Goal: Obtain resource: Download file/media

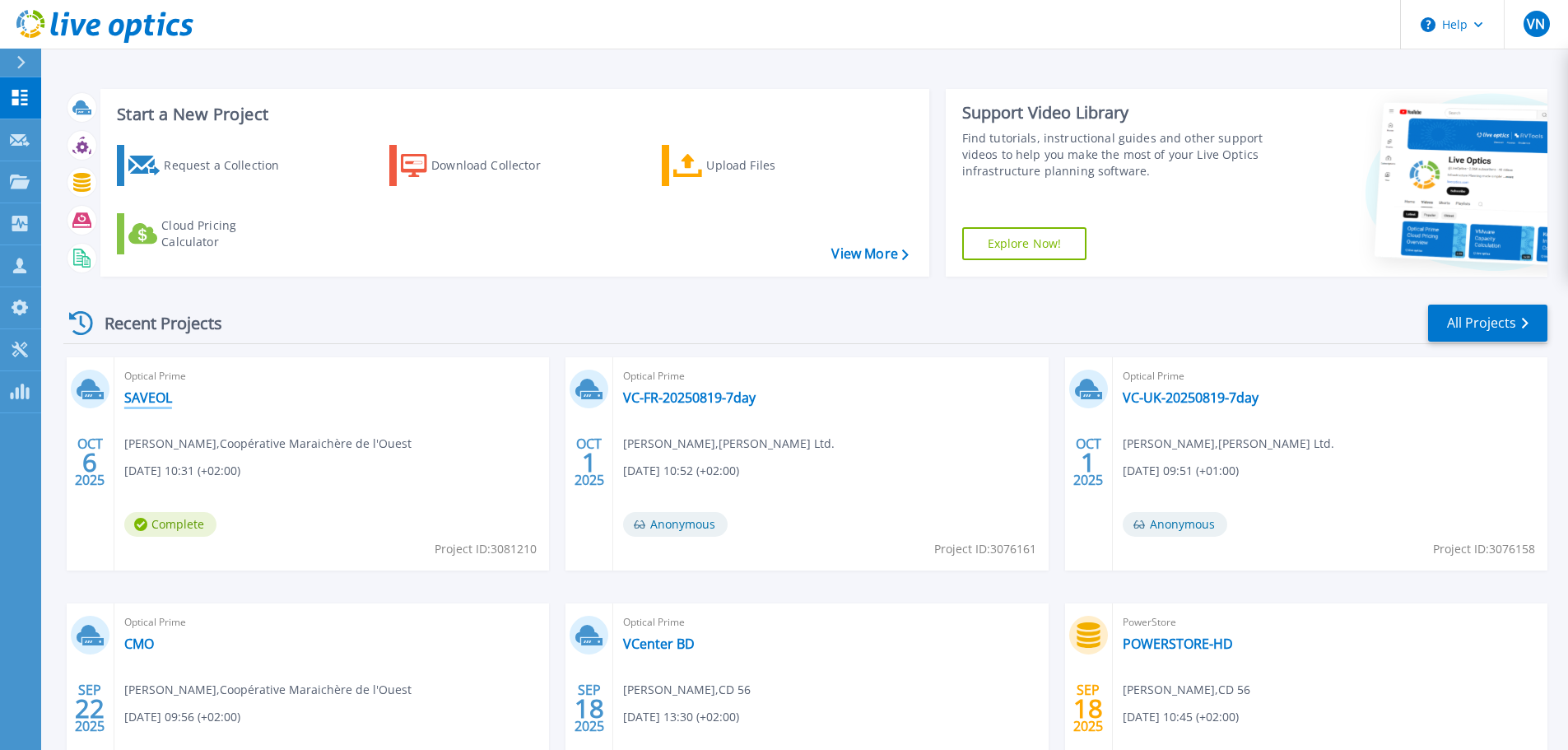
click at [165, 395] on link "SAVEOL" at bounding box center [149, 397] width 48 height 16
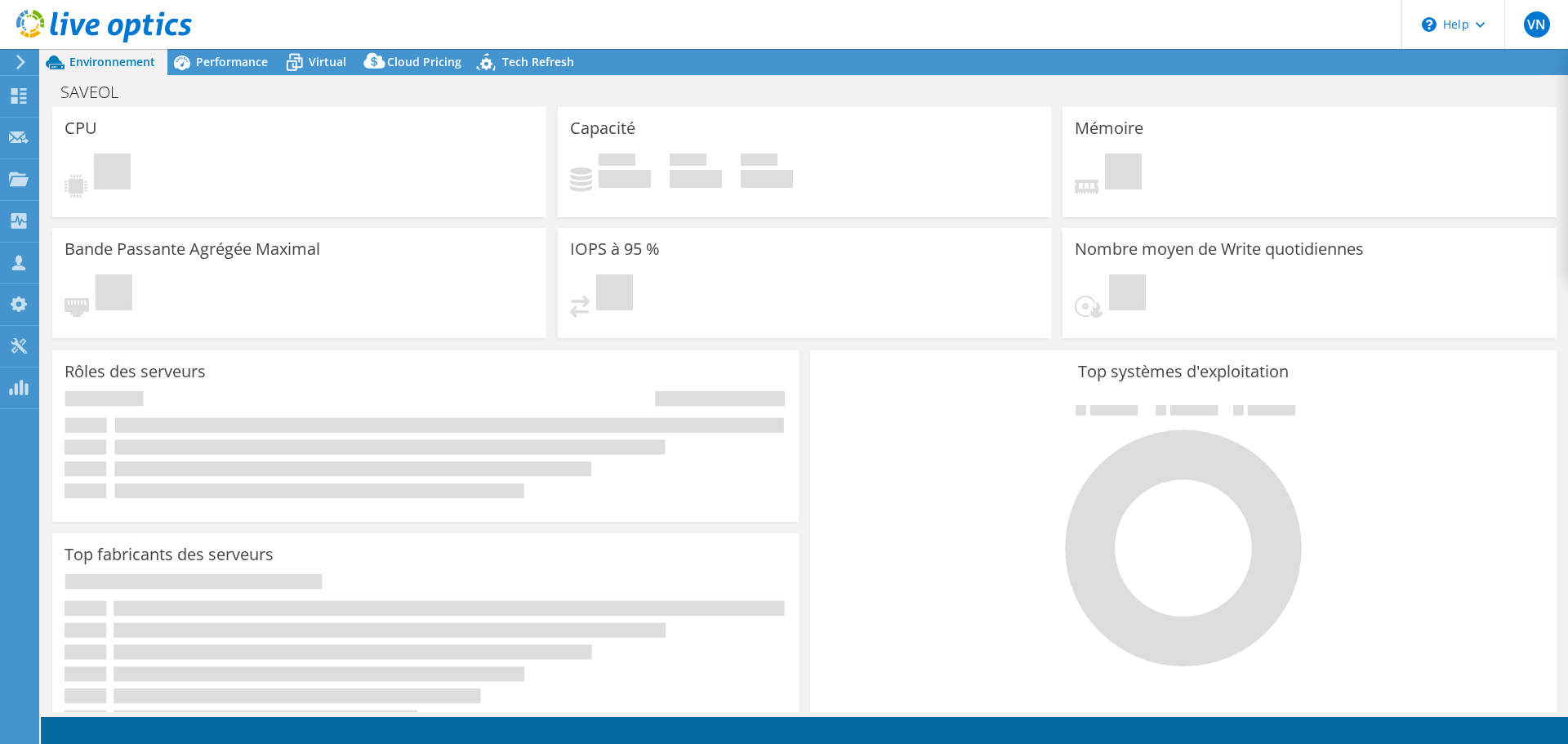
select select "USD"
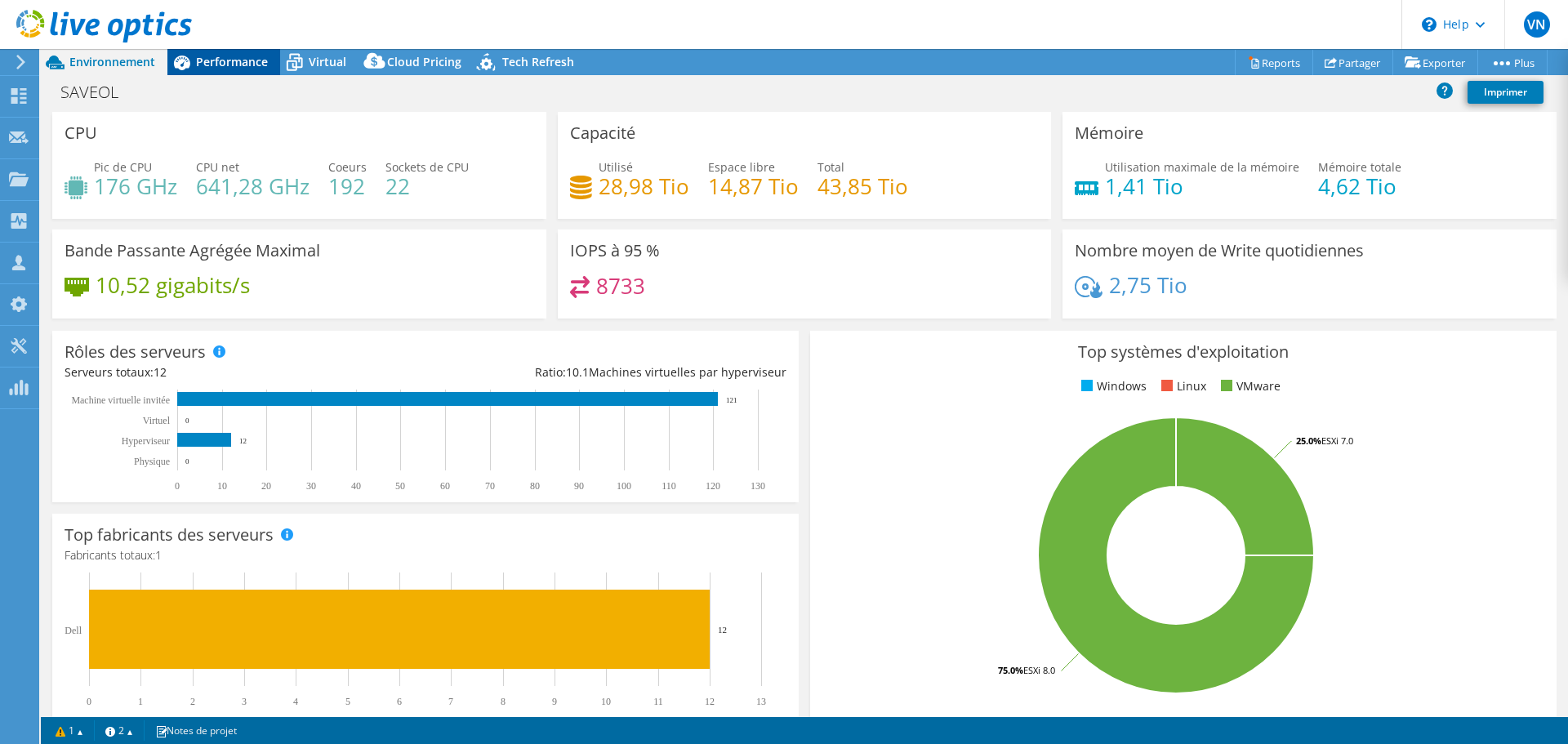
click at [256, 55] on span "Performance" at bounding box center [232, 61] width 72 height 15
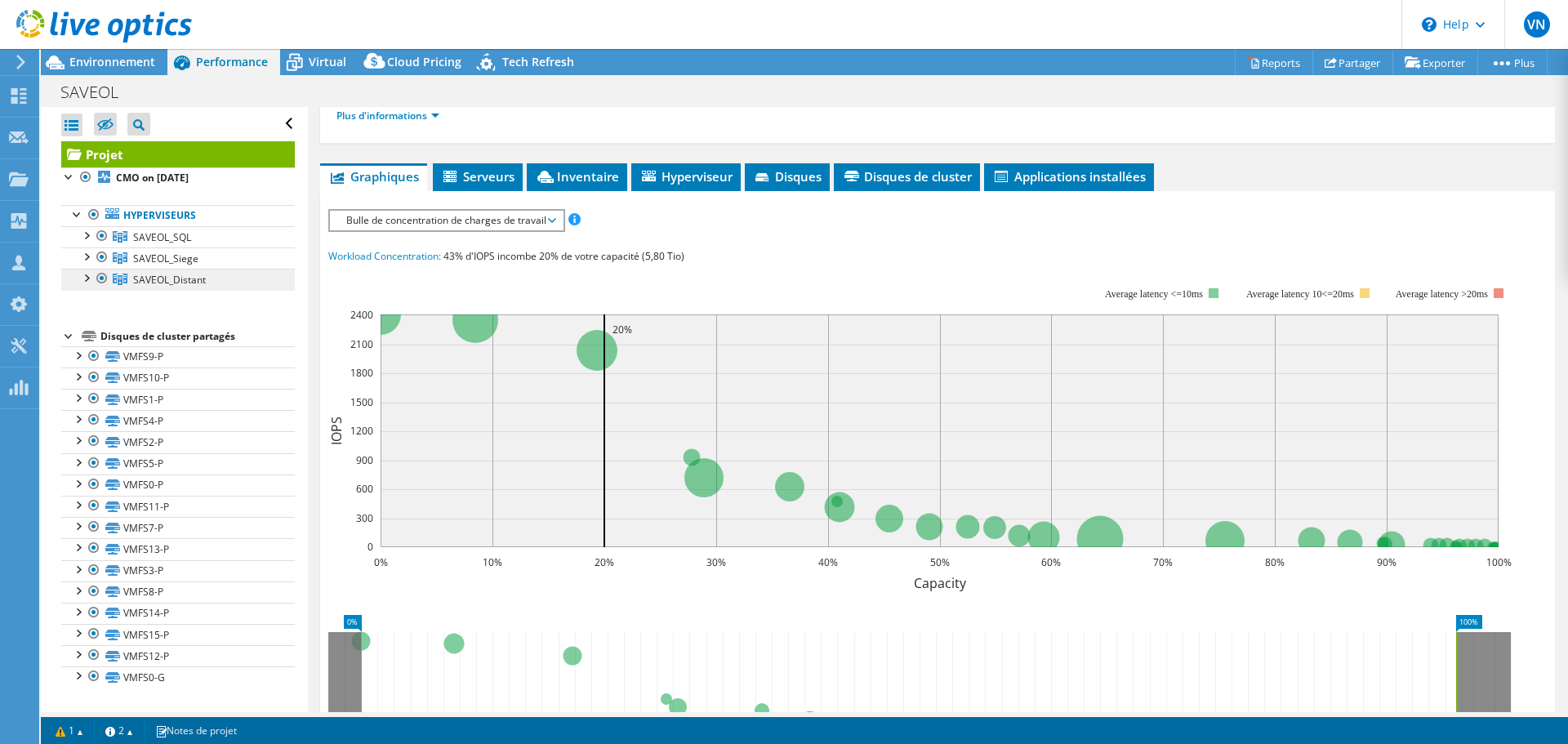
scroll to position [235, 0]
click at [85, 237] on div at bounding box center [85, 234] width 16 height 16
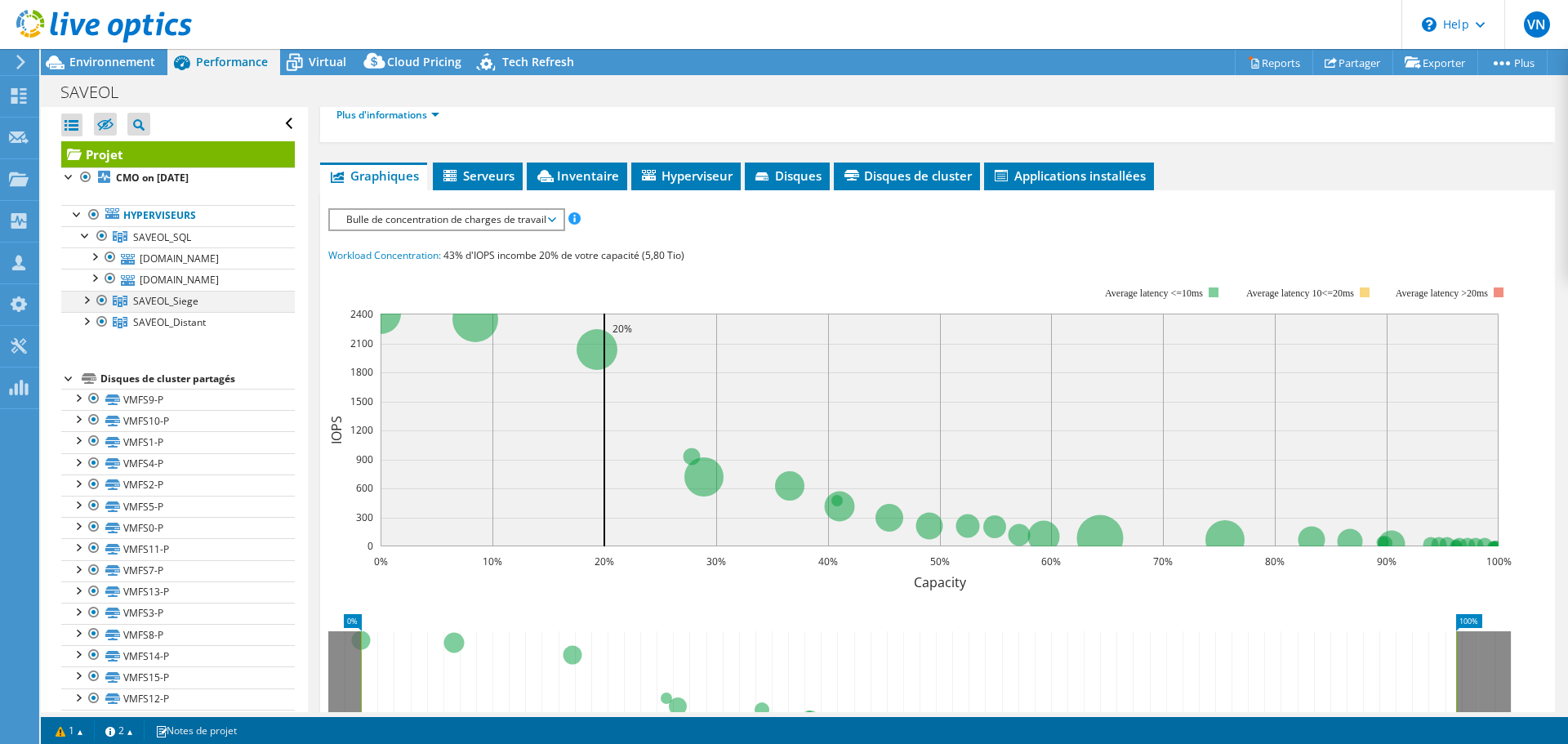
click at [88, 303] on div at bounding box center [85, 299] width 16 height 16
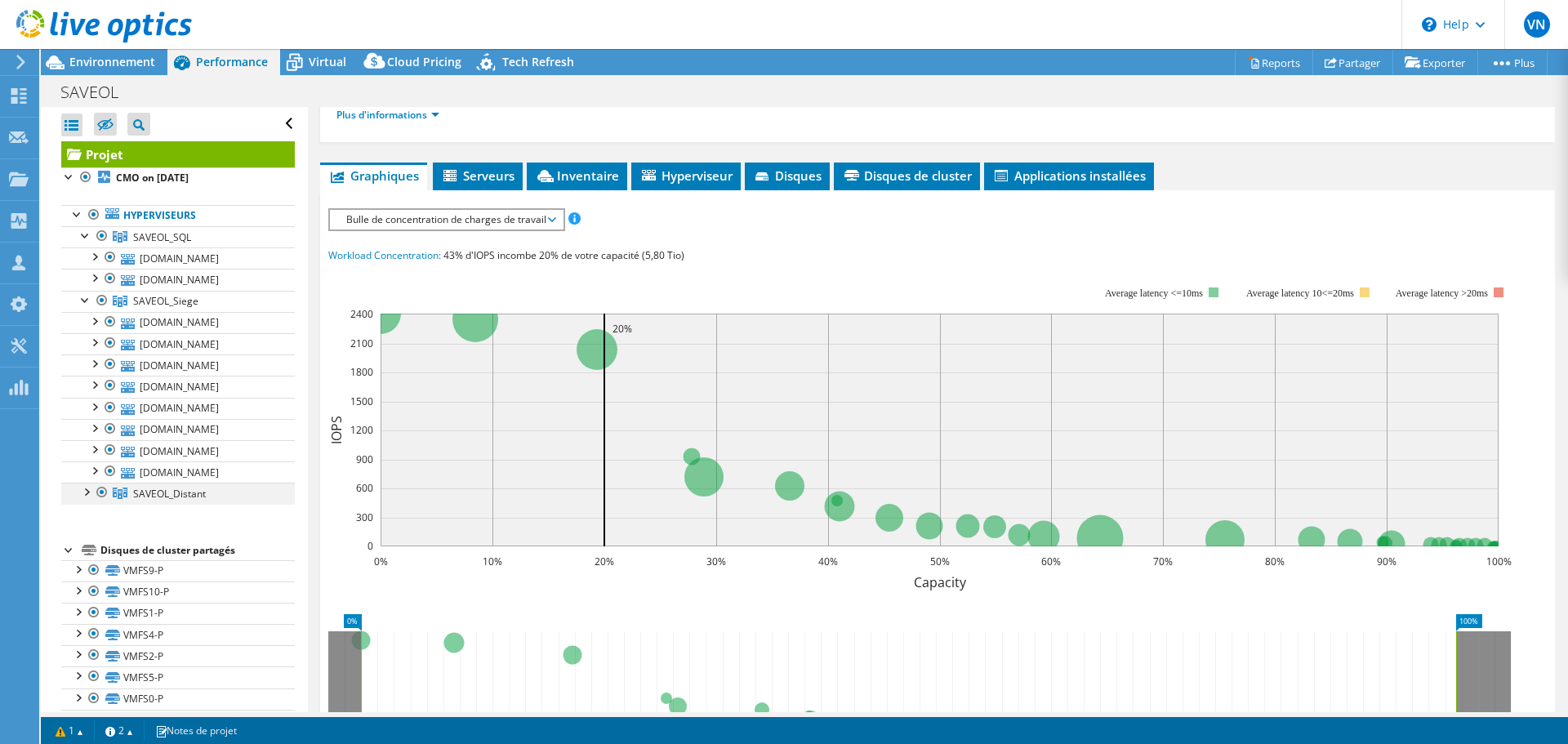
click at [88, 497] on div at bounding box center [85, 491] width 16 height 16
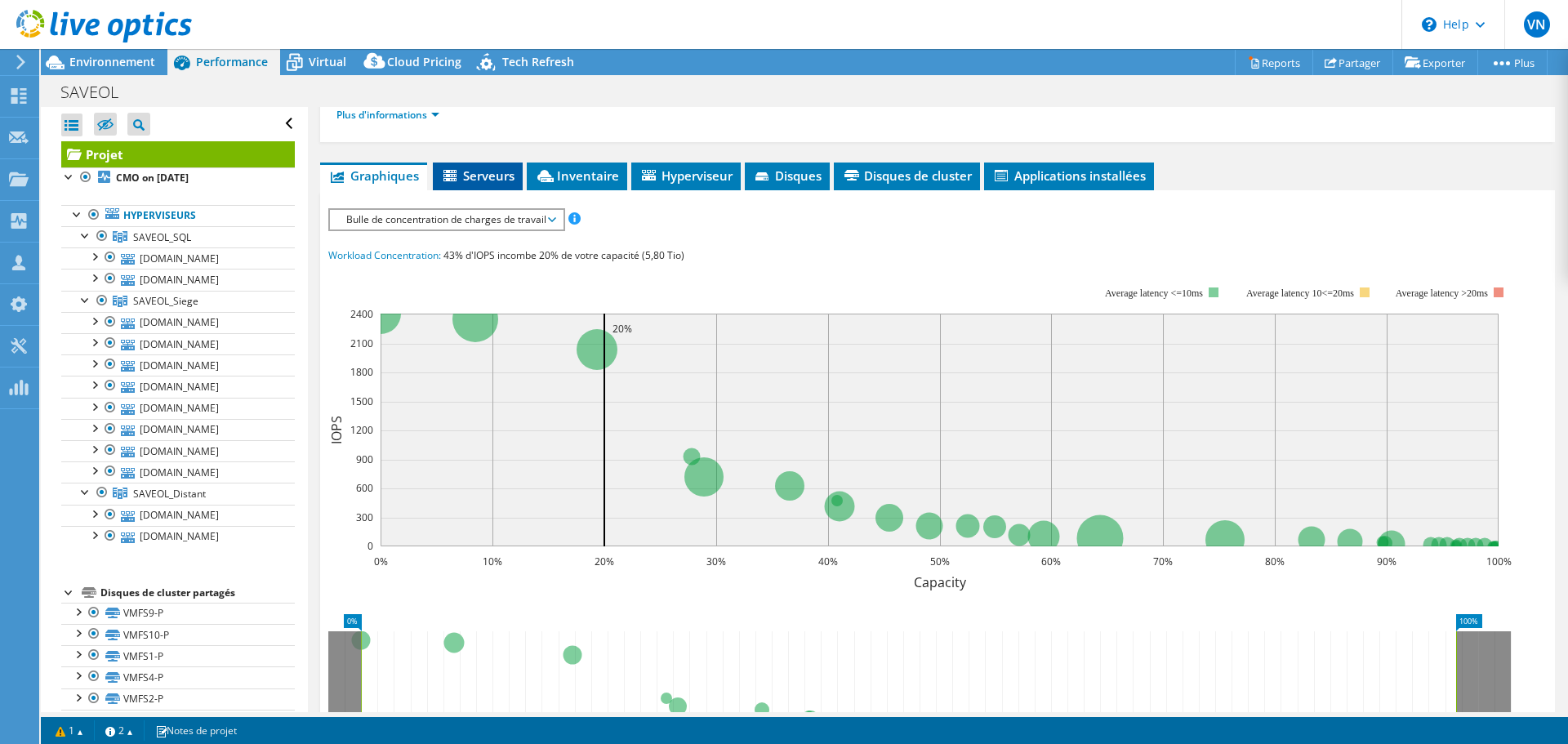
click at [490, 184] on li "Serveurs" at bounding box center [477, 176] width 90 height 28
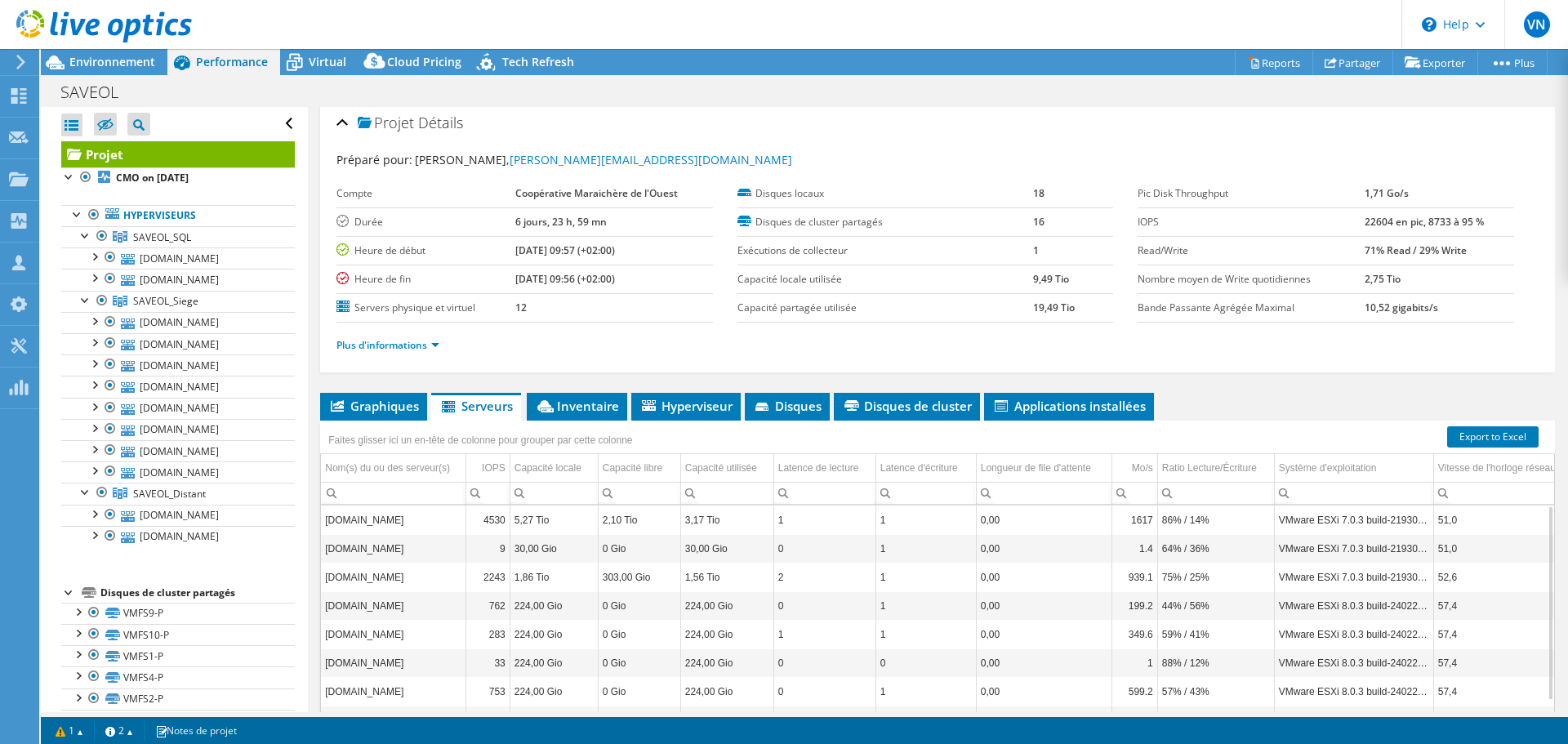
scroll to position [0, 0]
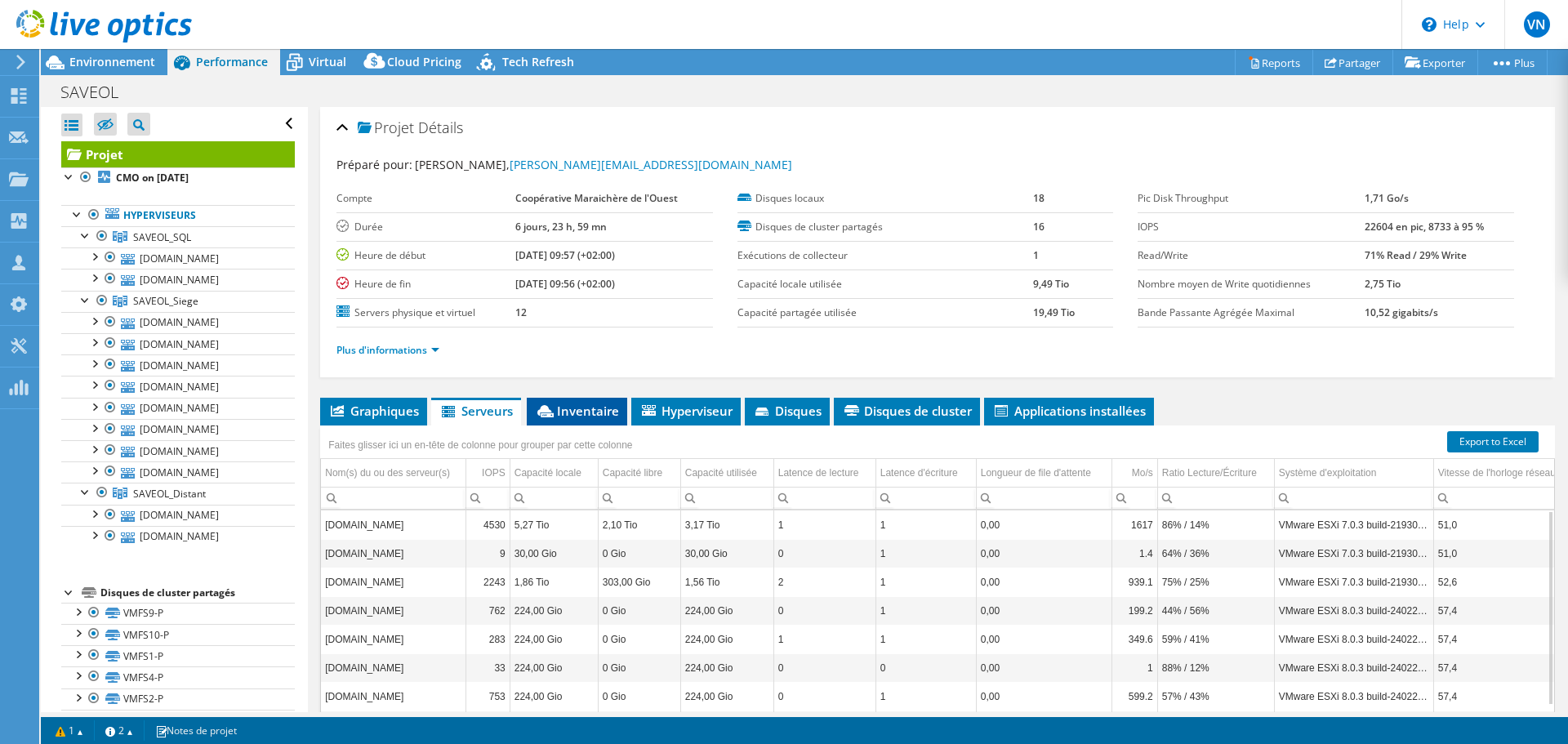
click at [599, 418] on span "Inventaire" at bounding box center [577, 410] width 84 height 16
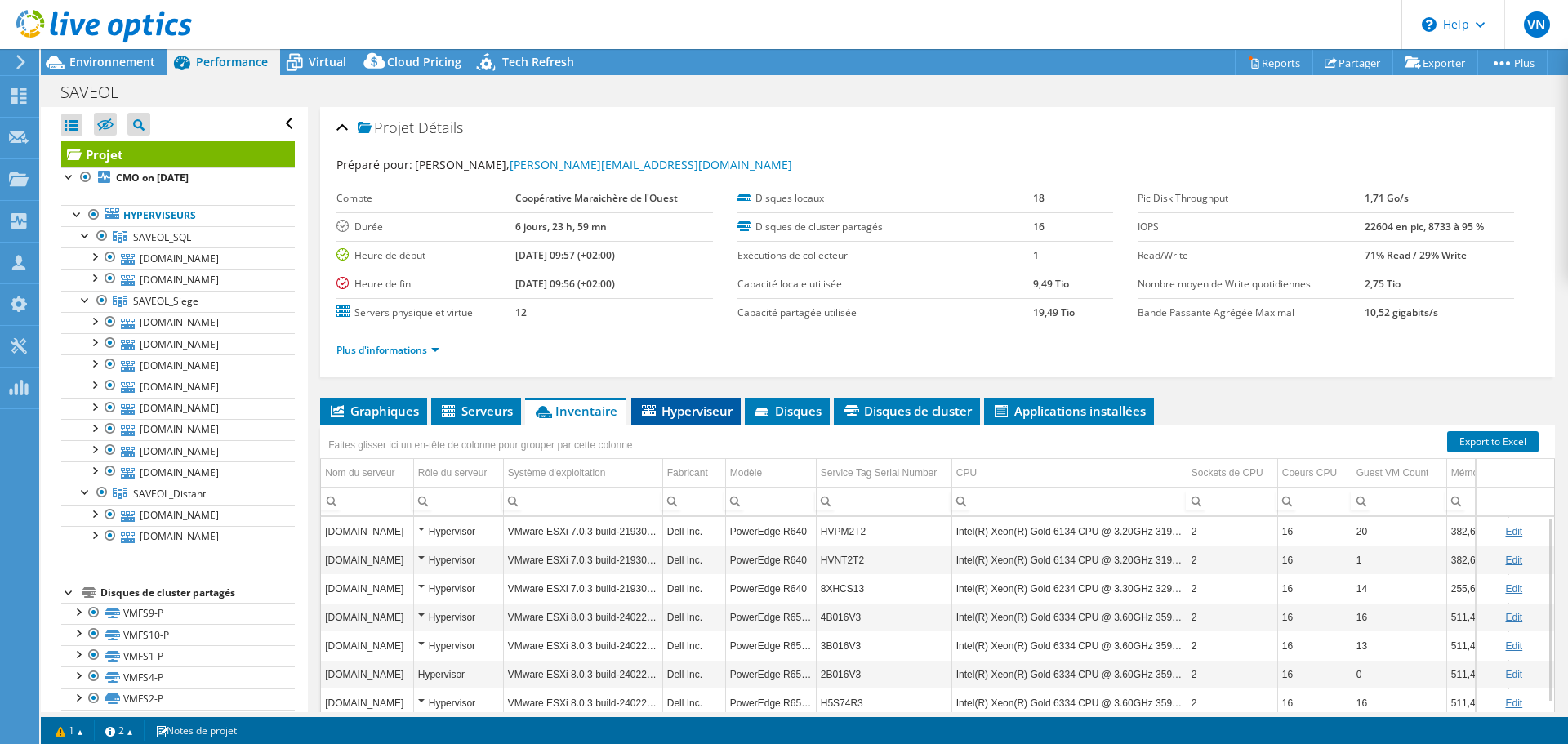
click at [693, 414] on span "Hyperviseur" at bounding box center [685, 410] width 93 height 16
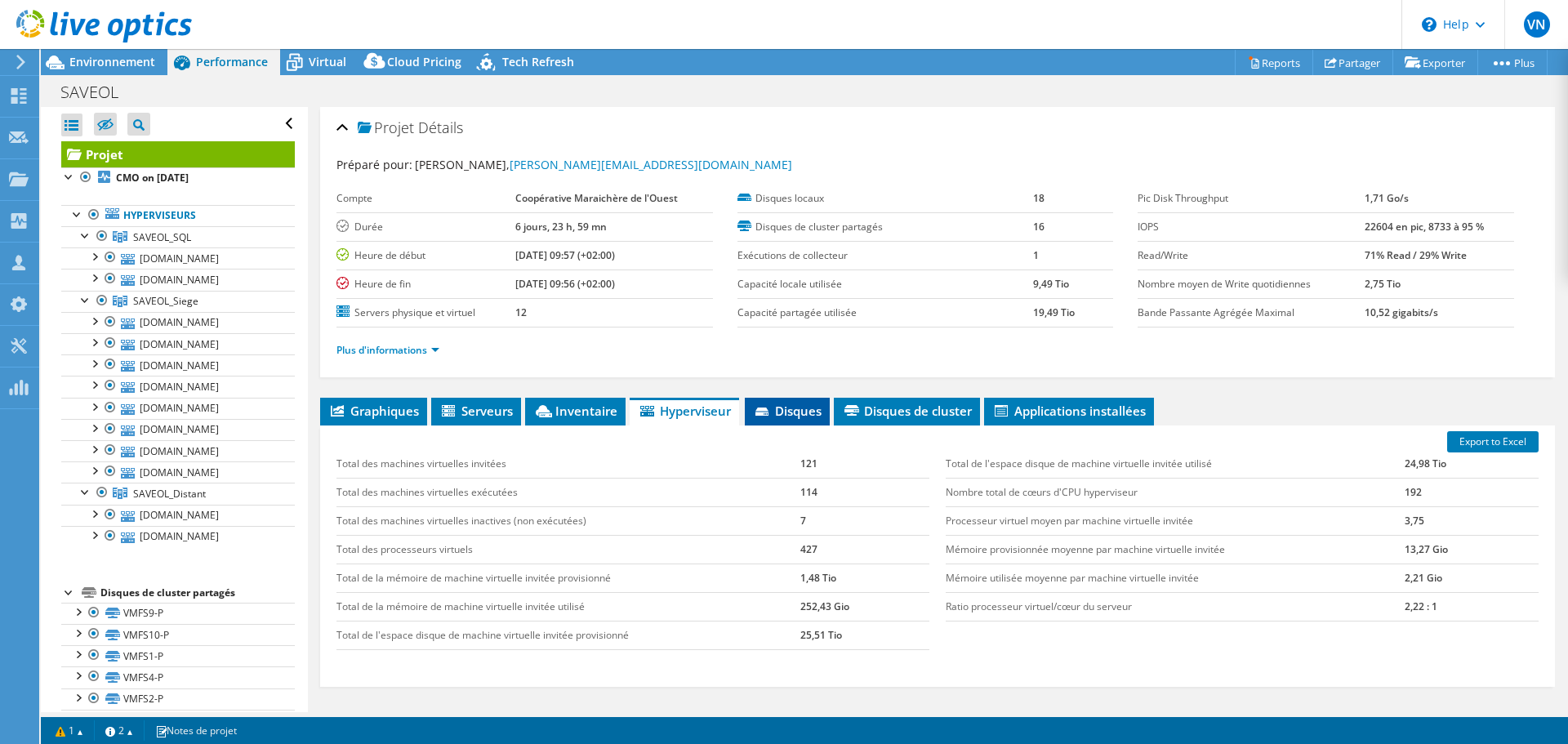
click at [771, 413] on icon at bounding box center [763, 413] width 16 height 10
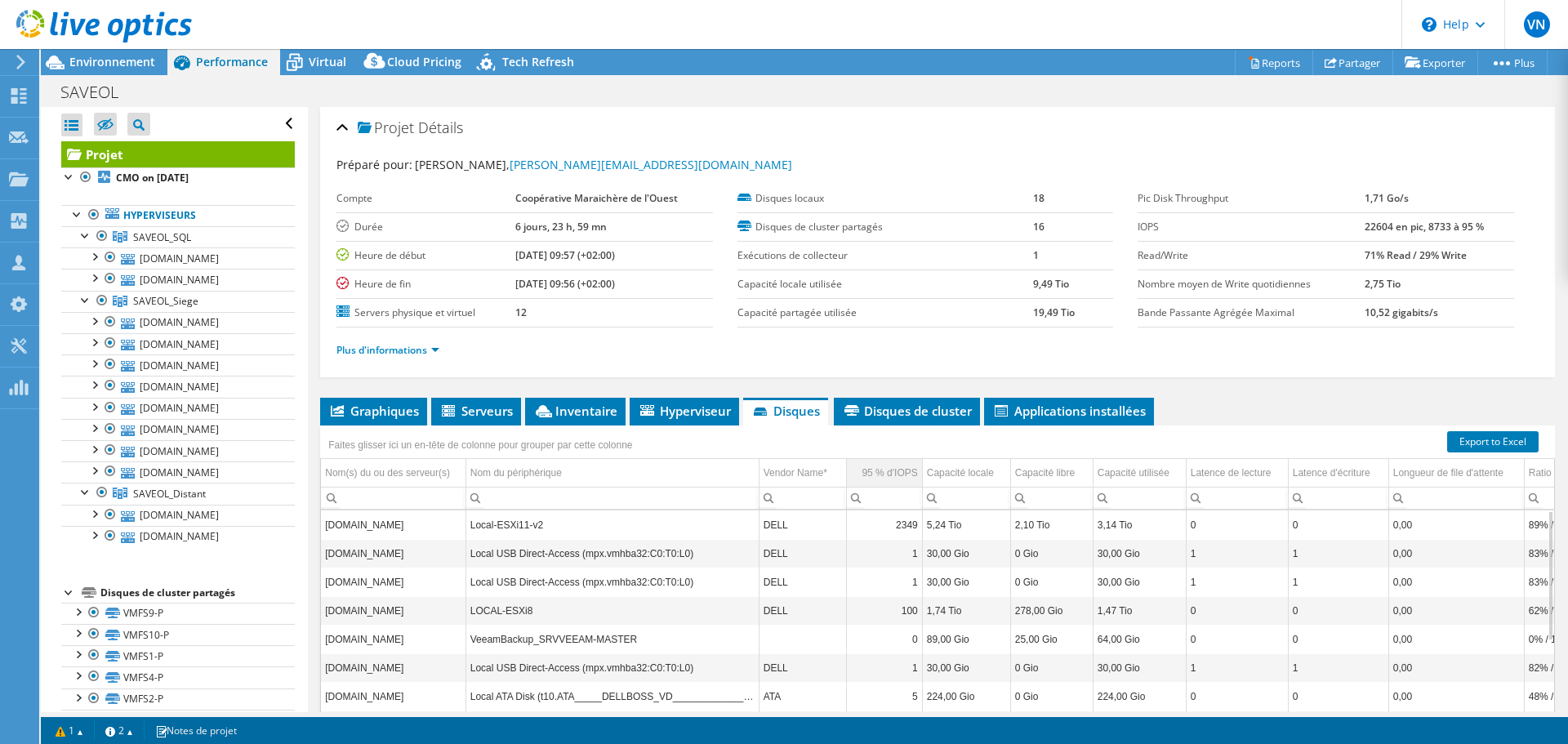
click at [891, 479] on div "95 % d'IOPS" at bounding box center [889, 473] width 55 height 20
click at [891, 479] on div "95 % d'IOPS" at bounding box center [891, 473] width 53 height 20
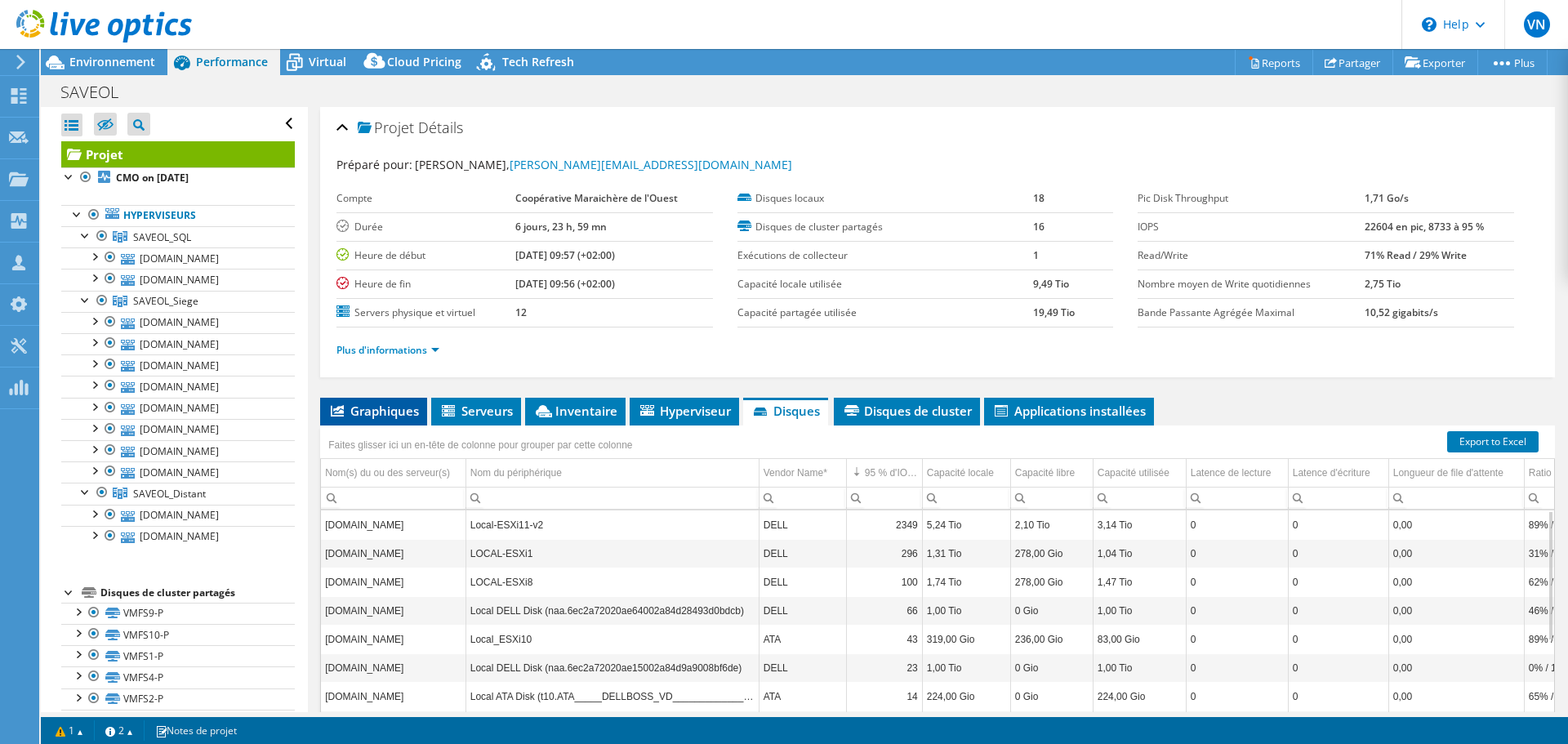
click at [375, 411] on span "Graphiques" at bounding box center [374, 410] width 90 height 16
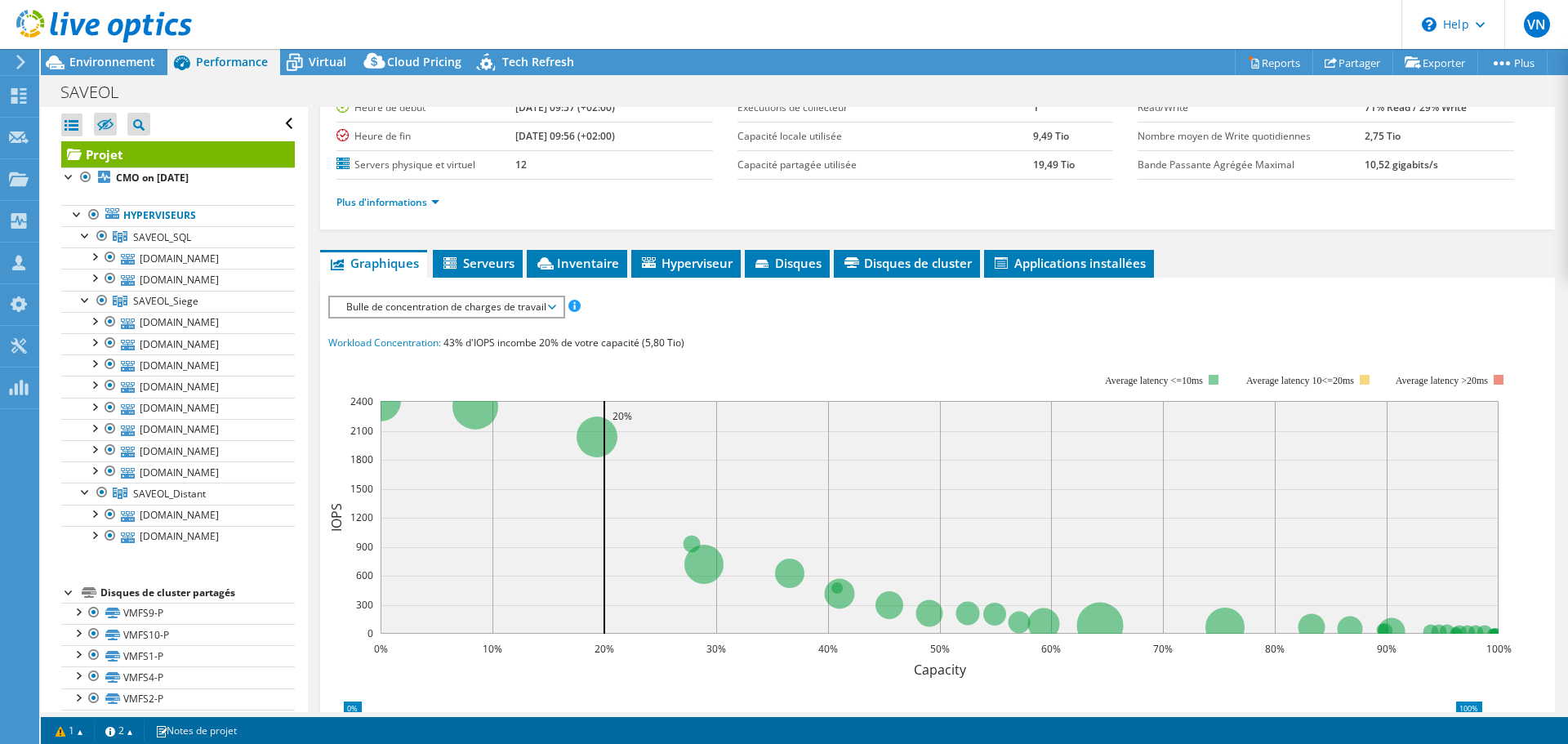
click at [548, 306] on span "Bulle de concentration de charges de travail" at bounding box center [446, 306] width 217 height 20
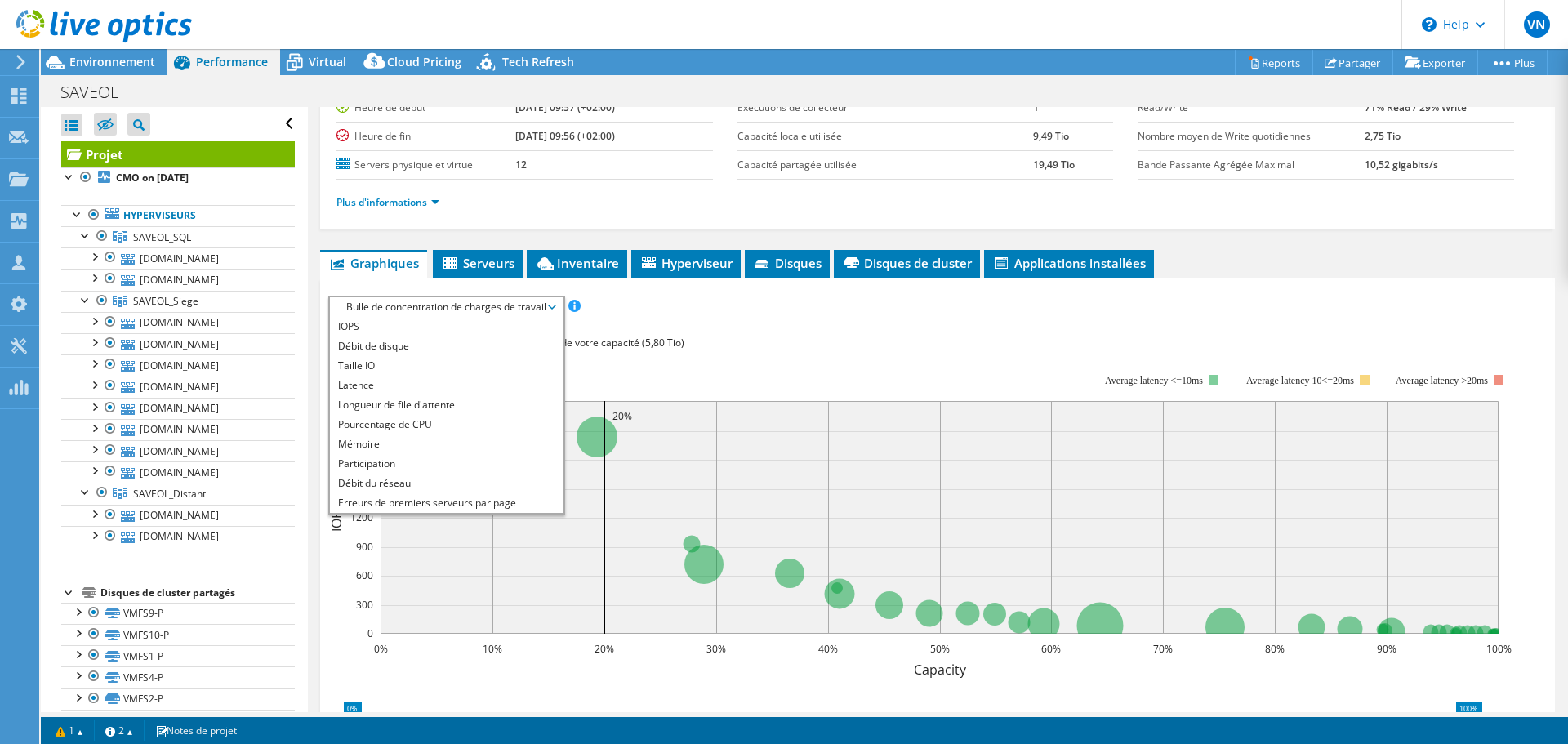
scroll to position [148, 0]
click at [466, 328] on li "IOPS" at bounding box center [446, 325] width 233 height 20
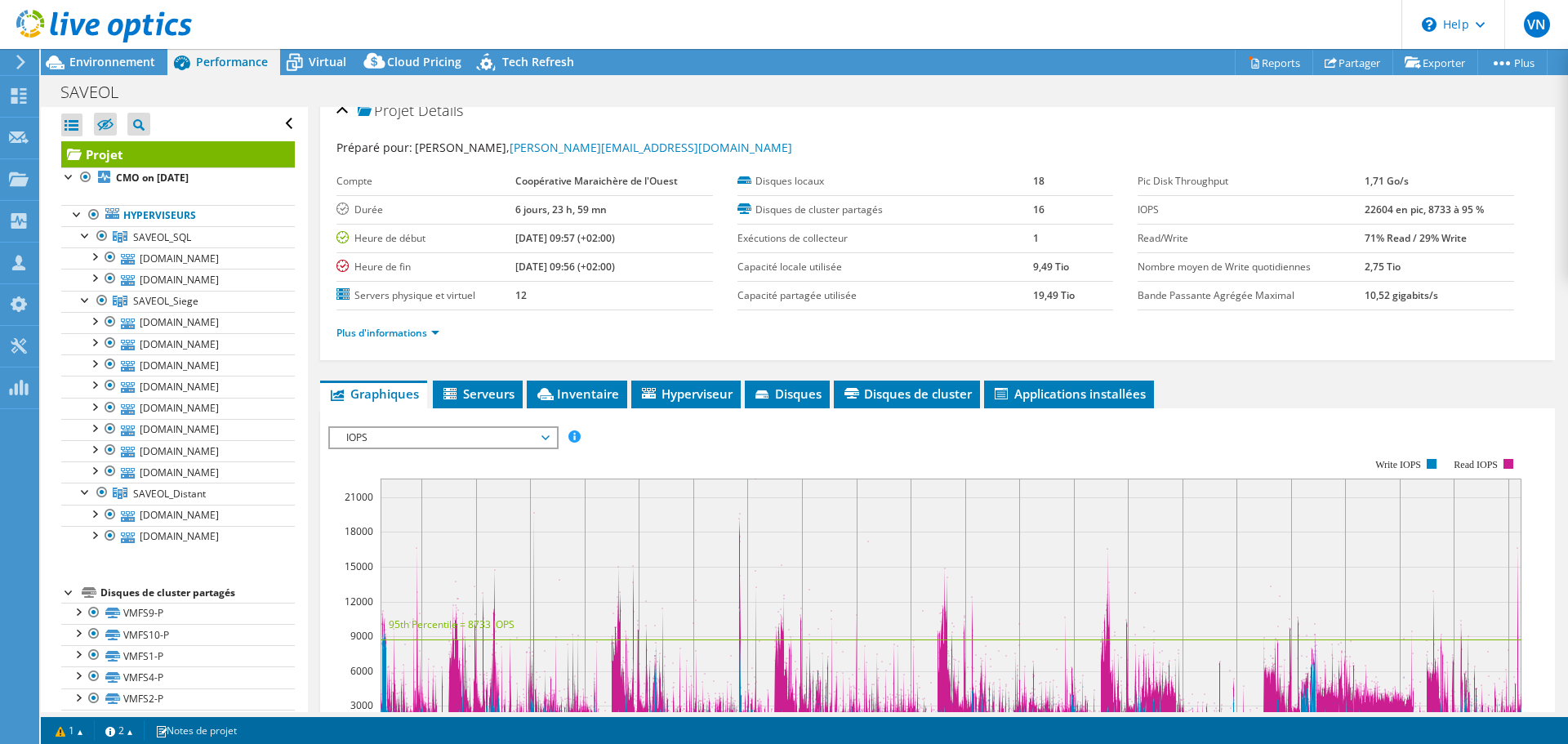
scroll to position [0, 0]
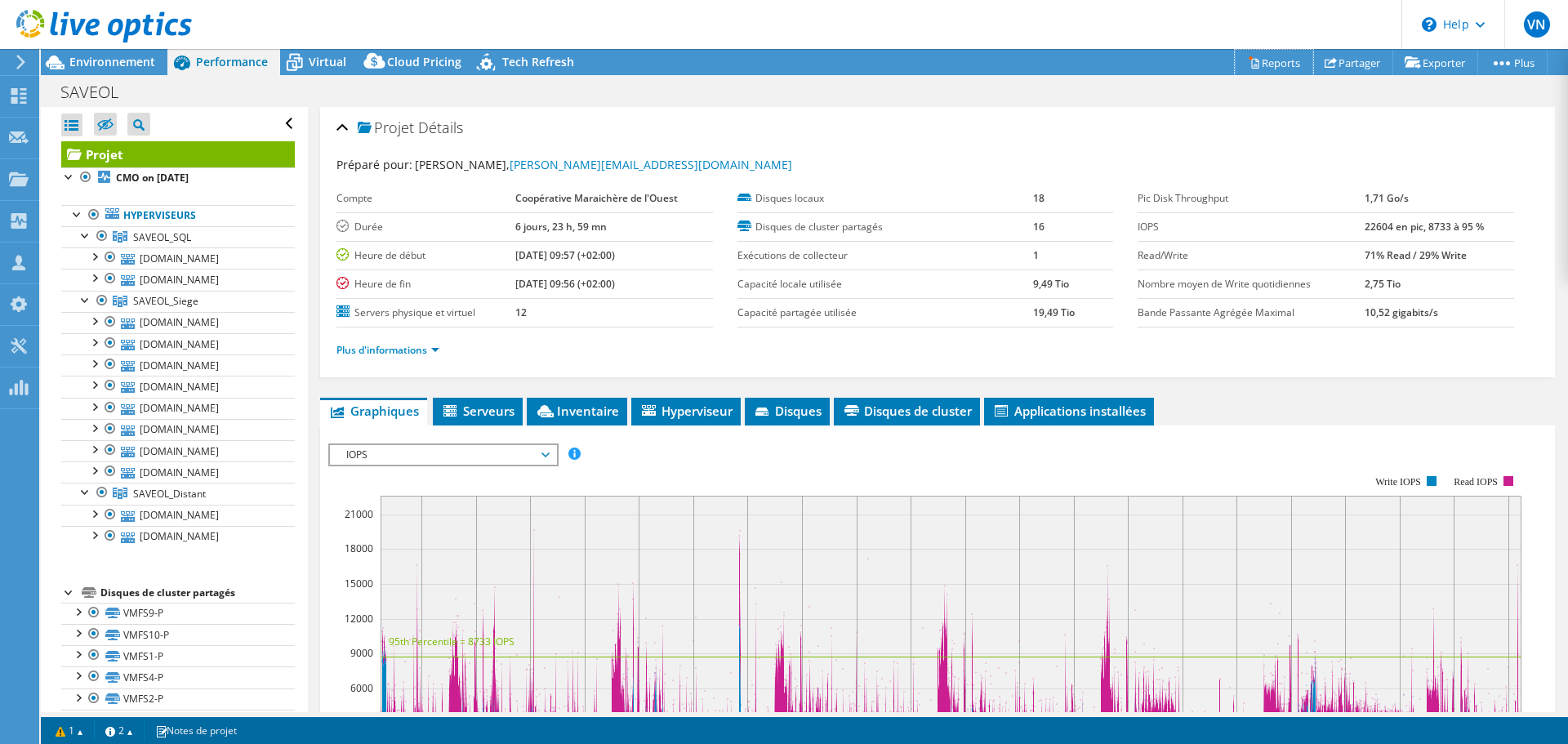
click at [1278, 61] on link "Reports" at bounding box center [1274, 62] width 78 height 26
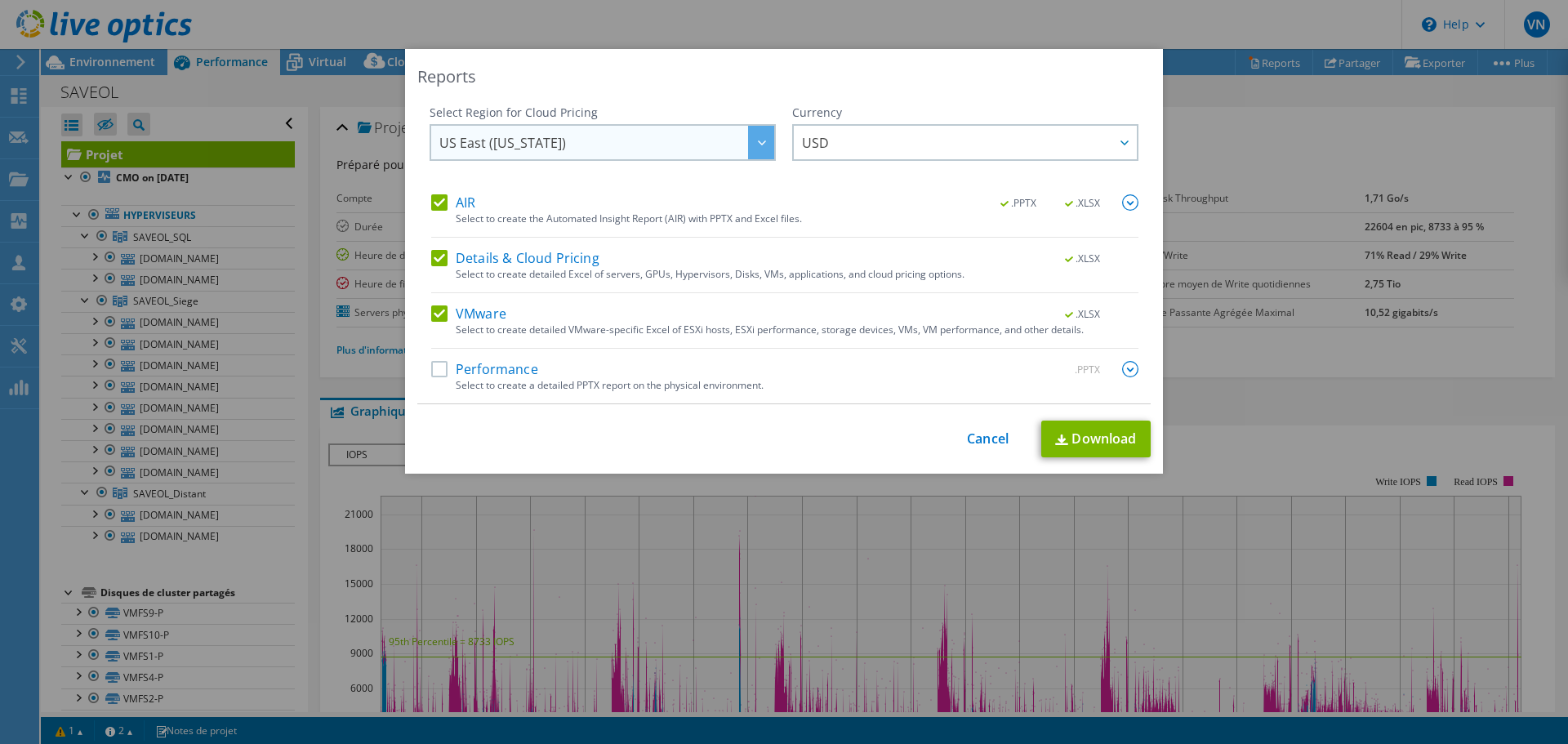
click at [762, 140] on div at bounding box center [761, 142] width 26 height 33
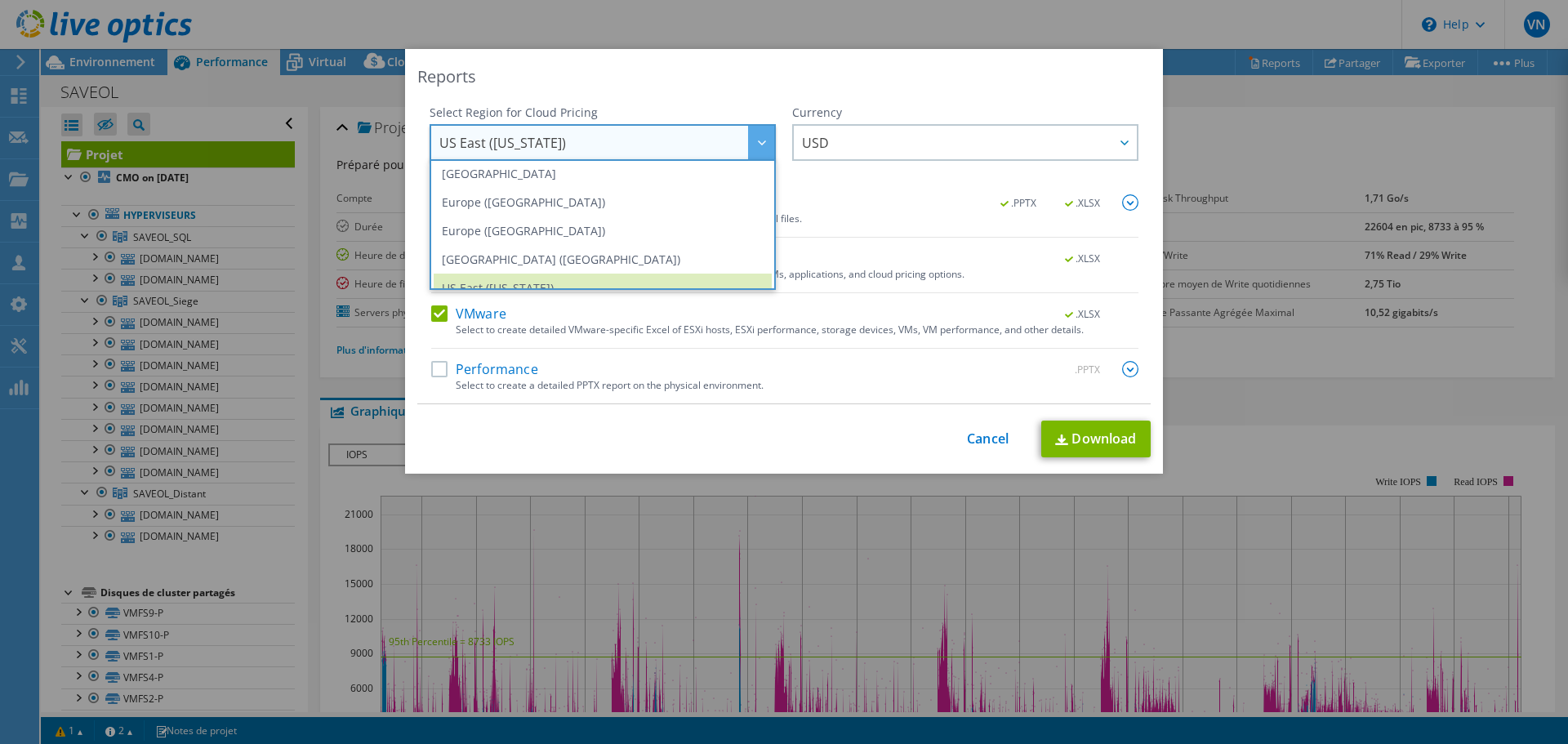
scroll to position [220, 0]
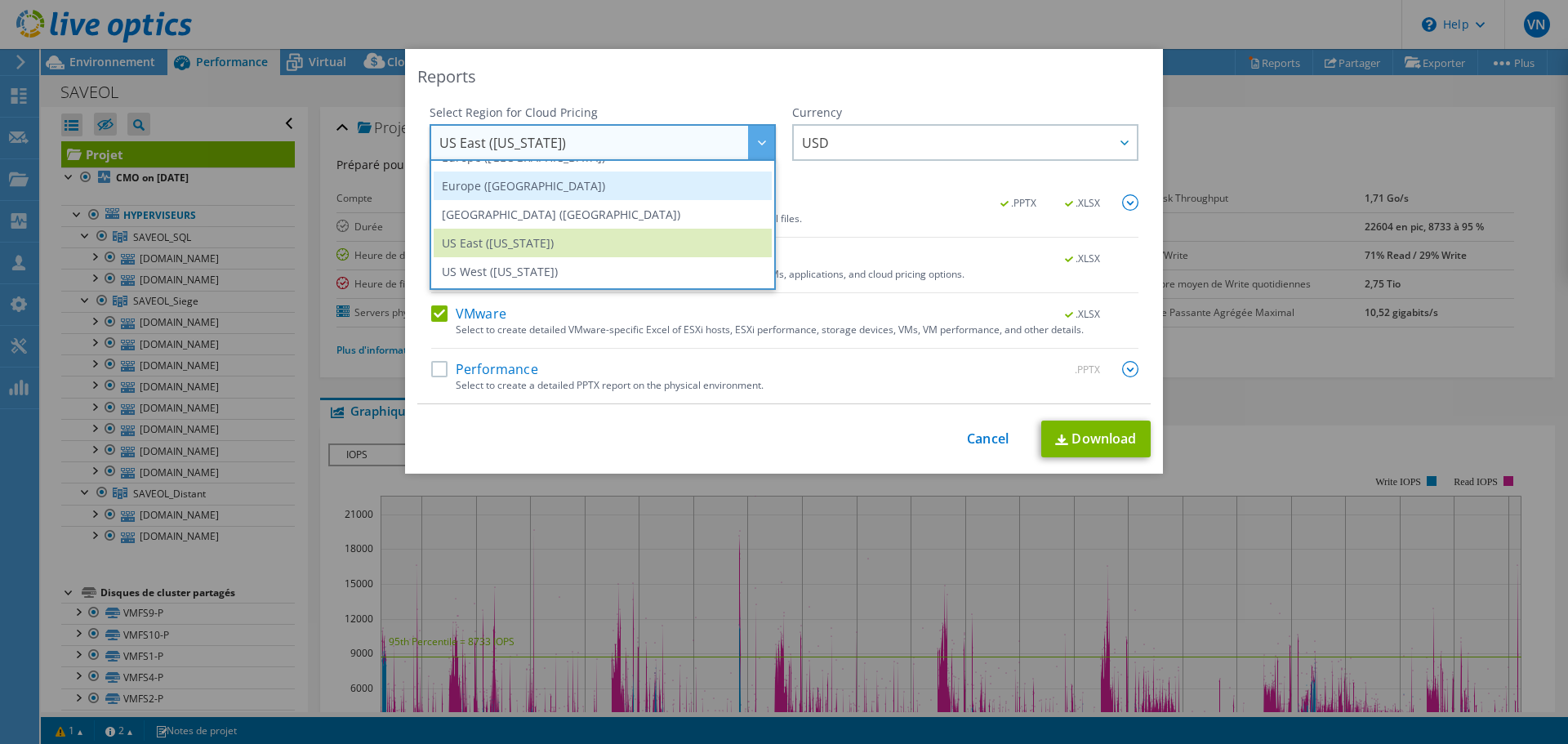
click at [532, 193] on li "Europe ([GEOGRAPHIC_DATA])" at bounding box center [602, 185] width 338 height 28
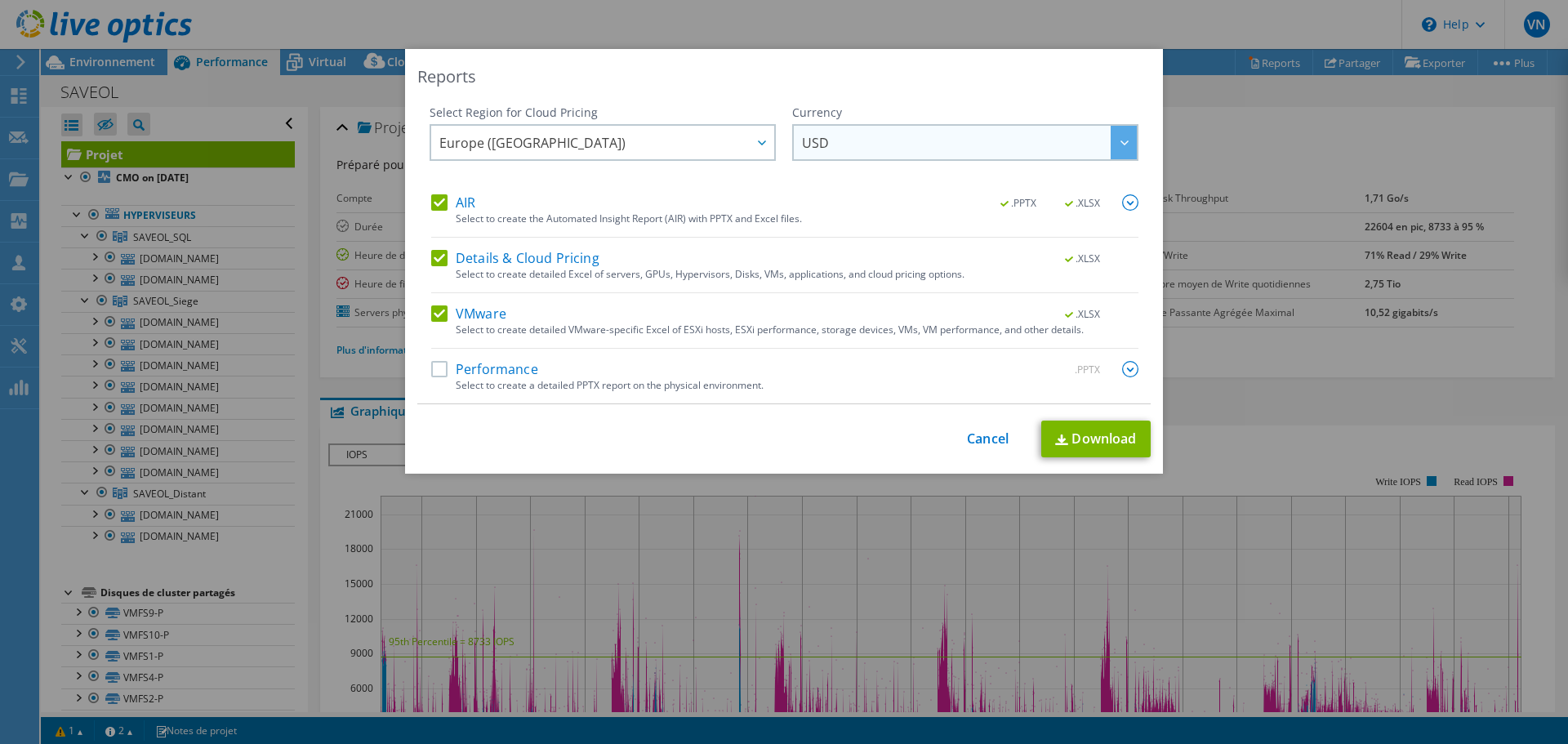
click at [842, 137] on span "USD" at bounding box center [969, 142] width 334 height 33
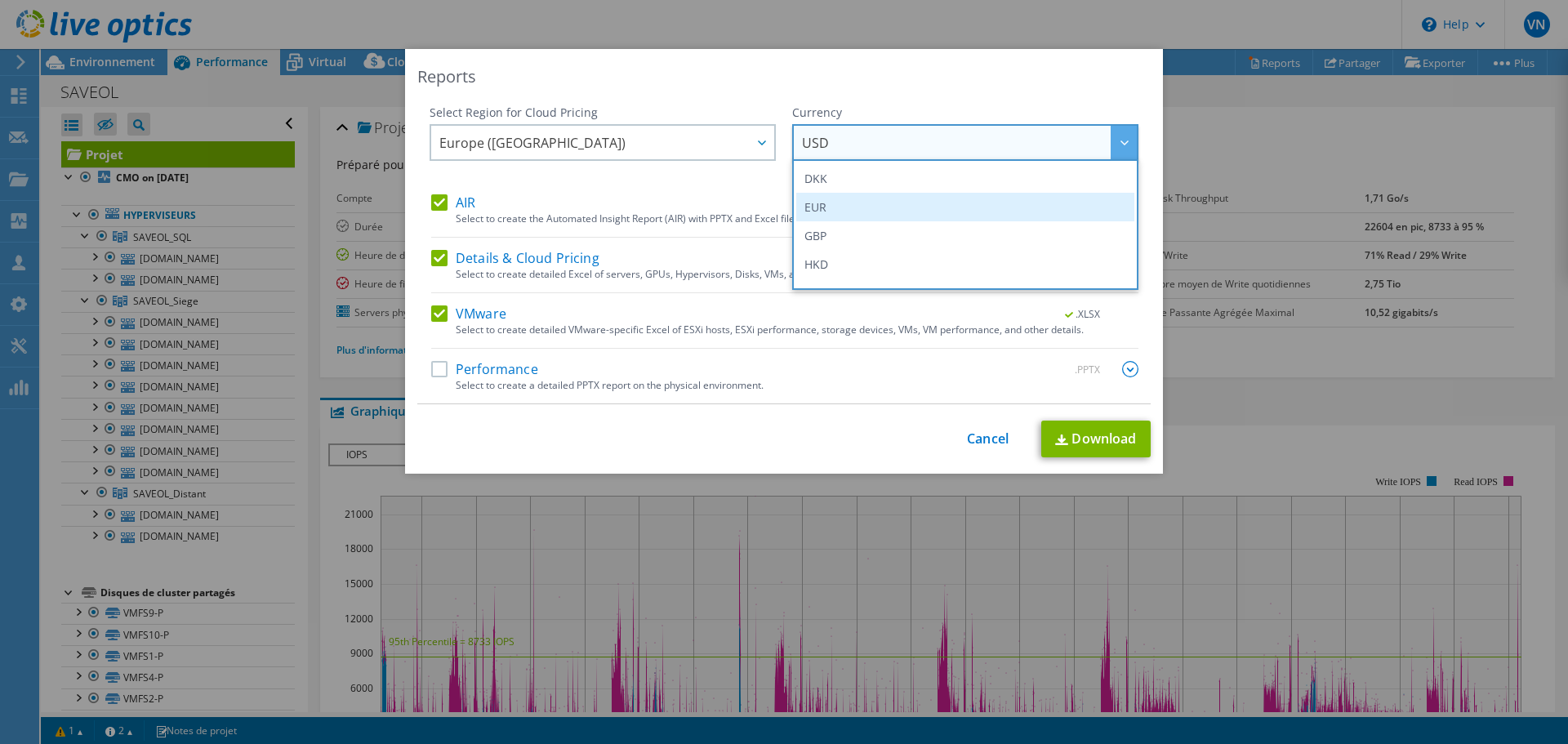
click at [850, 204] on li "EUR" at bounding box center [965, 206] width 338 height 28
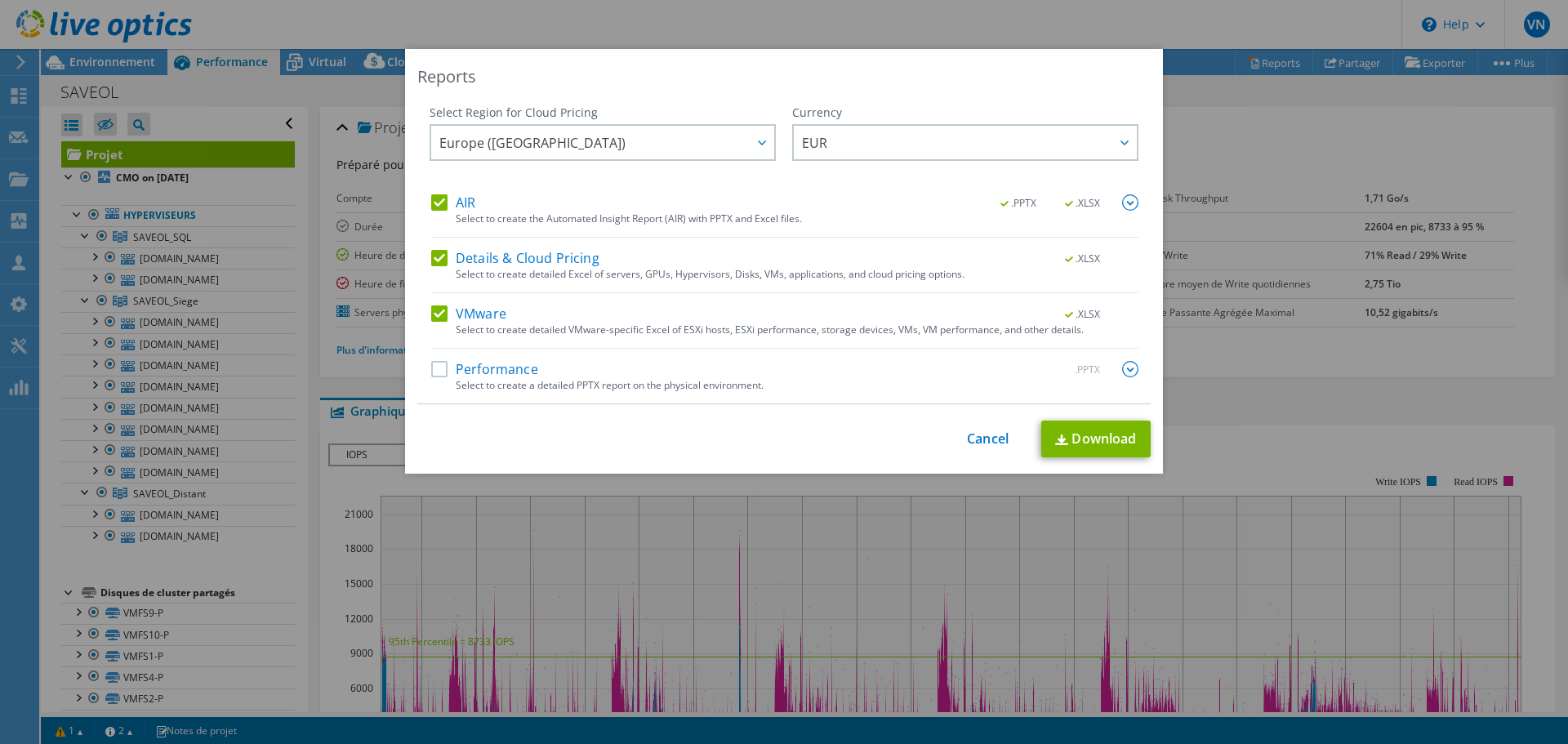
scroll to position [198, 0]
click at [438, 258] on label "Details & Cloud Pricing" at bounding box center [514, 258] width 168 height 16
click at [0, 0] on input "Details & Cloud Pricing" at bounding box center [0, 0] width 0 height 0
click at [435, 312] on label "VMware" at bounding box center [468, 313] width 75 height 16
click at [0, 0] on input "VMware" at bounding box center [0, 0] width 0 height 0
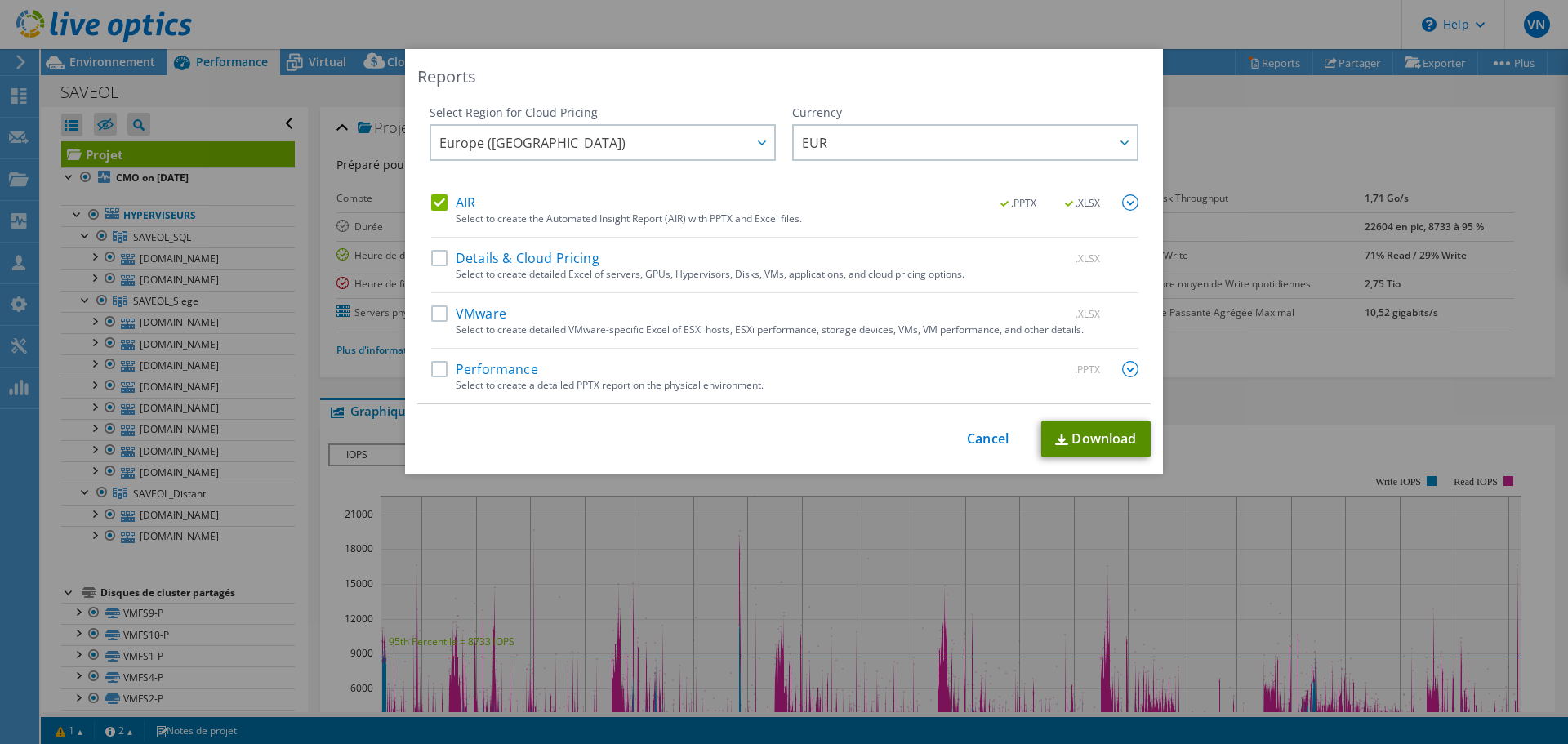
click at [1095, 439] on link "Download" at bounding box center [1095, 439] width 109 height 37
click at [433, 205] on label "AIR" at bounding box center [453, 202] width 44 height 16
click at [0, 0] on input "AIR" at bounding box center [0, 0] width 0 height 0
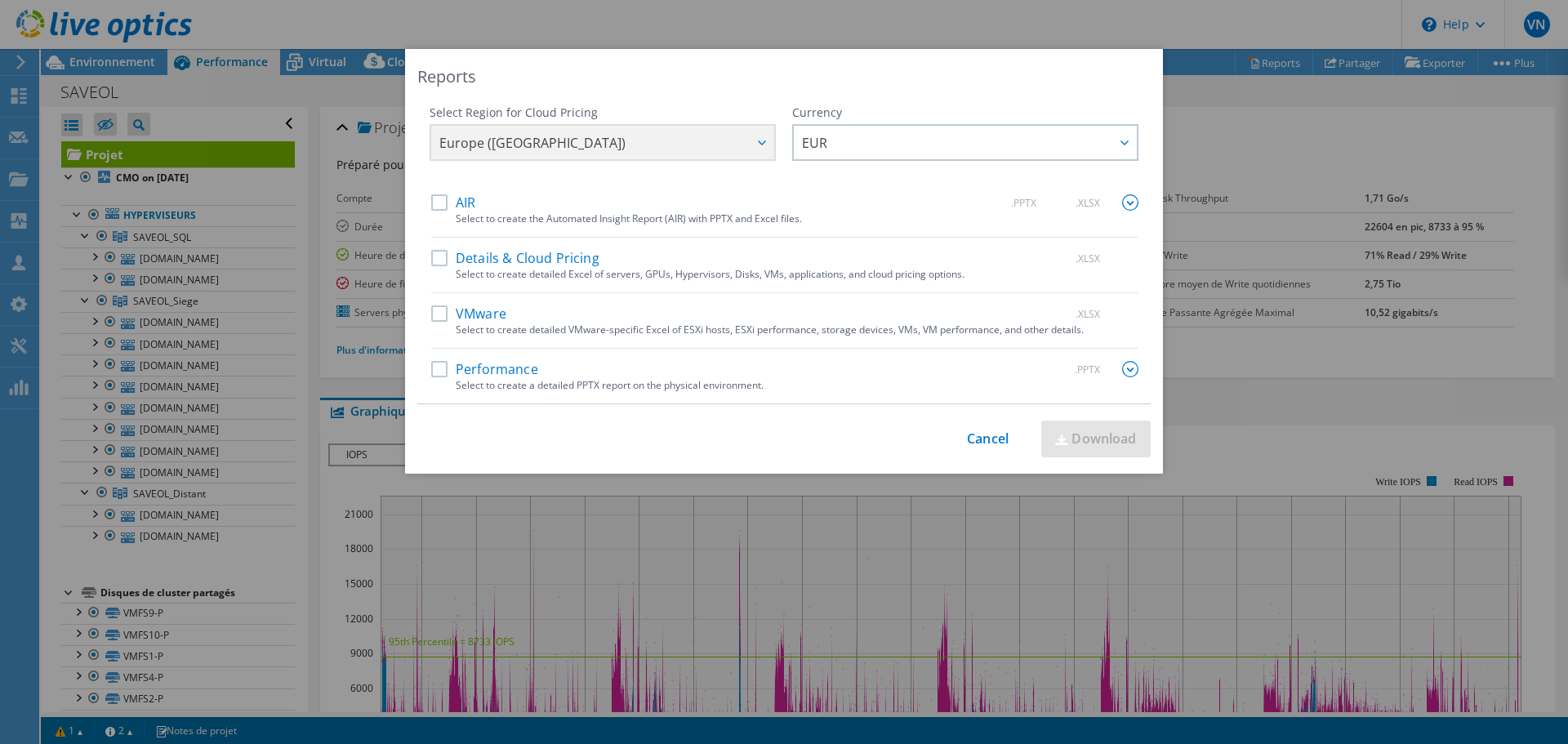
click at [438, 367] on label "Performance" at bounding box center [484, 369] width 107 height 16
click at [0, 0] on input "Performance" at bounding box center [0, 0] width 0 height 0
click at [442, 310] on label "VMware" at bounding box center [468, 313] width 75 height 16
click at [0, 0] on input "VMware" at bounding box center [0, 0] width 0 height 0
click at [1070, 435] on link "Download" at bounding box center [1095, 439] width 109 height 37
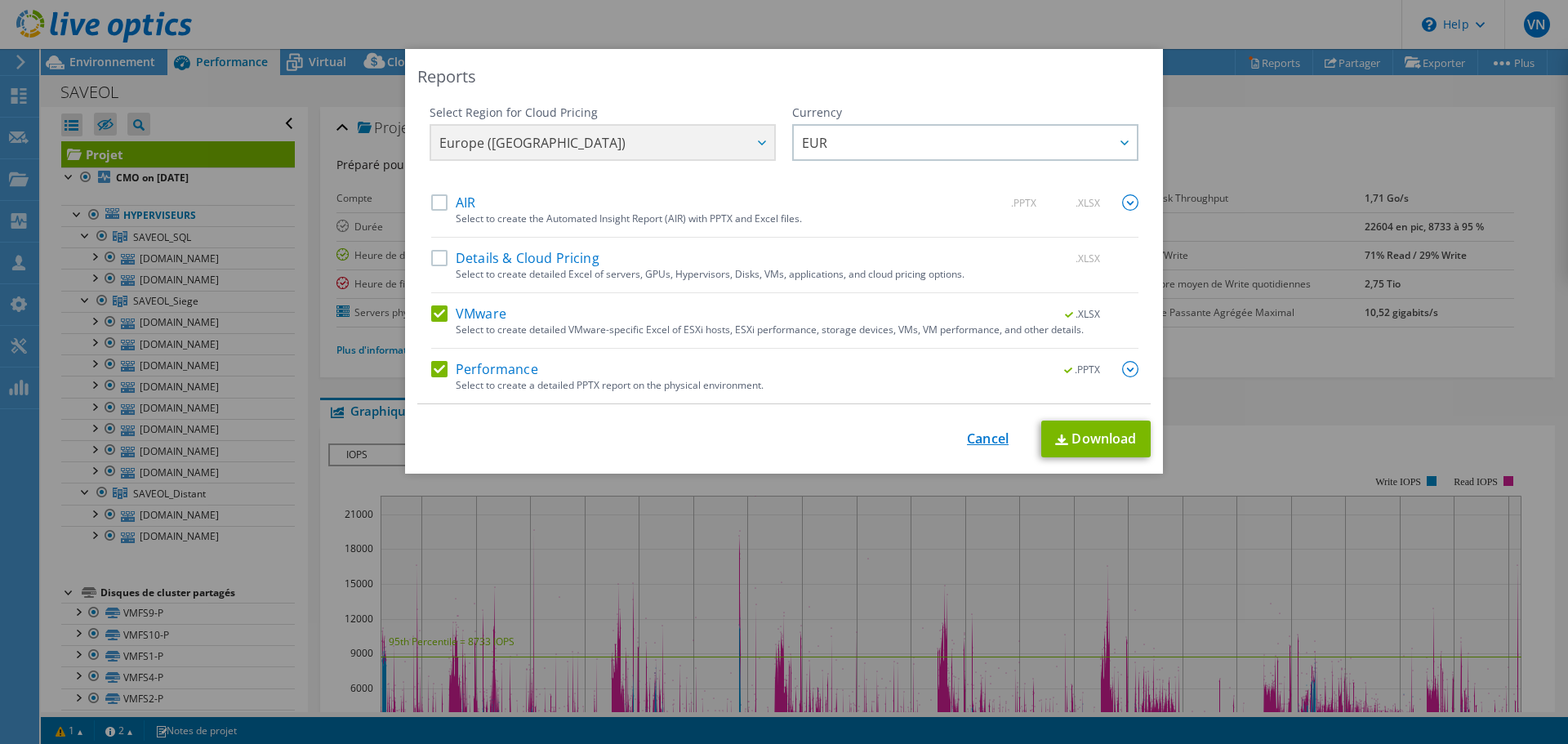
click at [981, 438] on link "Cancel" at bounding box center [987, 439] width 42 height 15
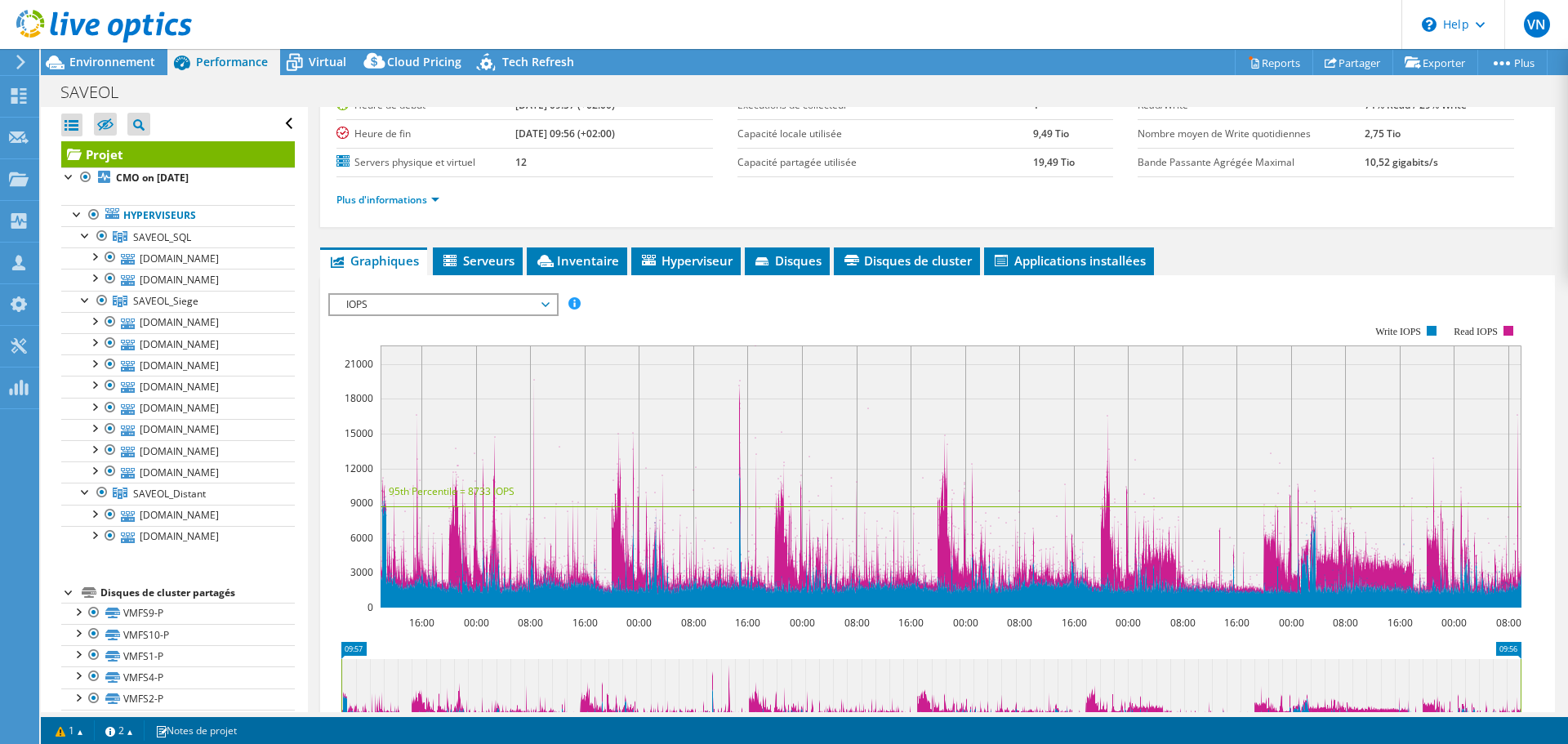
scroll to position [0, 0]
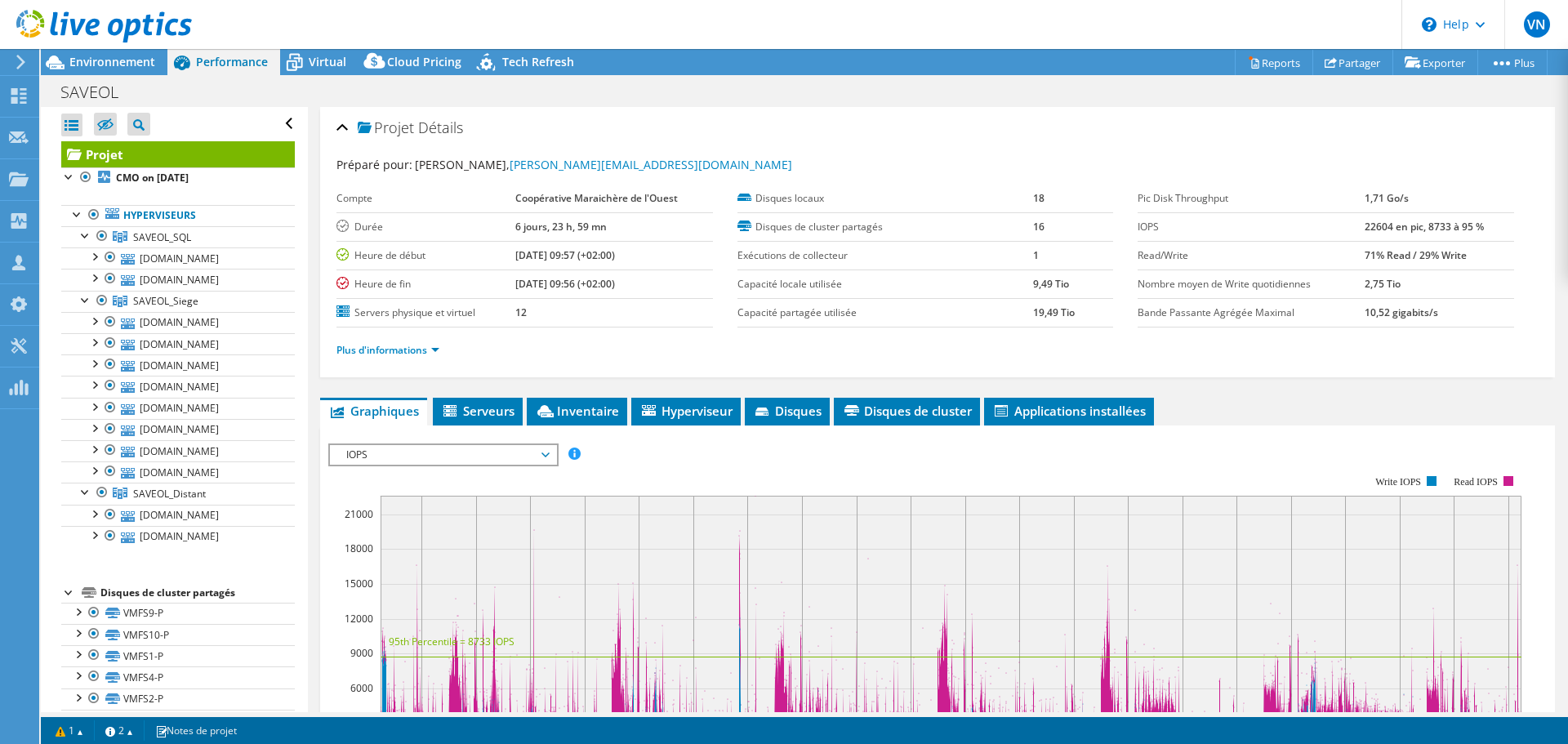
click at [1488, 396] on div "Projet Détails Préparé pour: [PERSON_NAME], [PERSON_NAME][EMAIL_ADDRESS][DOMAIN…" at bounding box center [938, 610] width 1259 height 1007
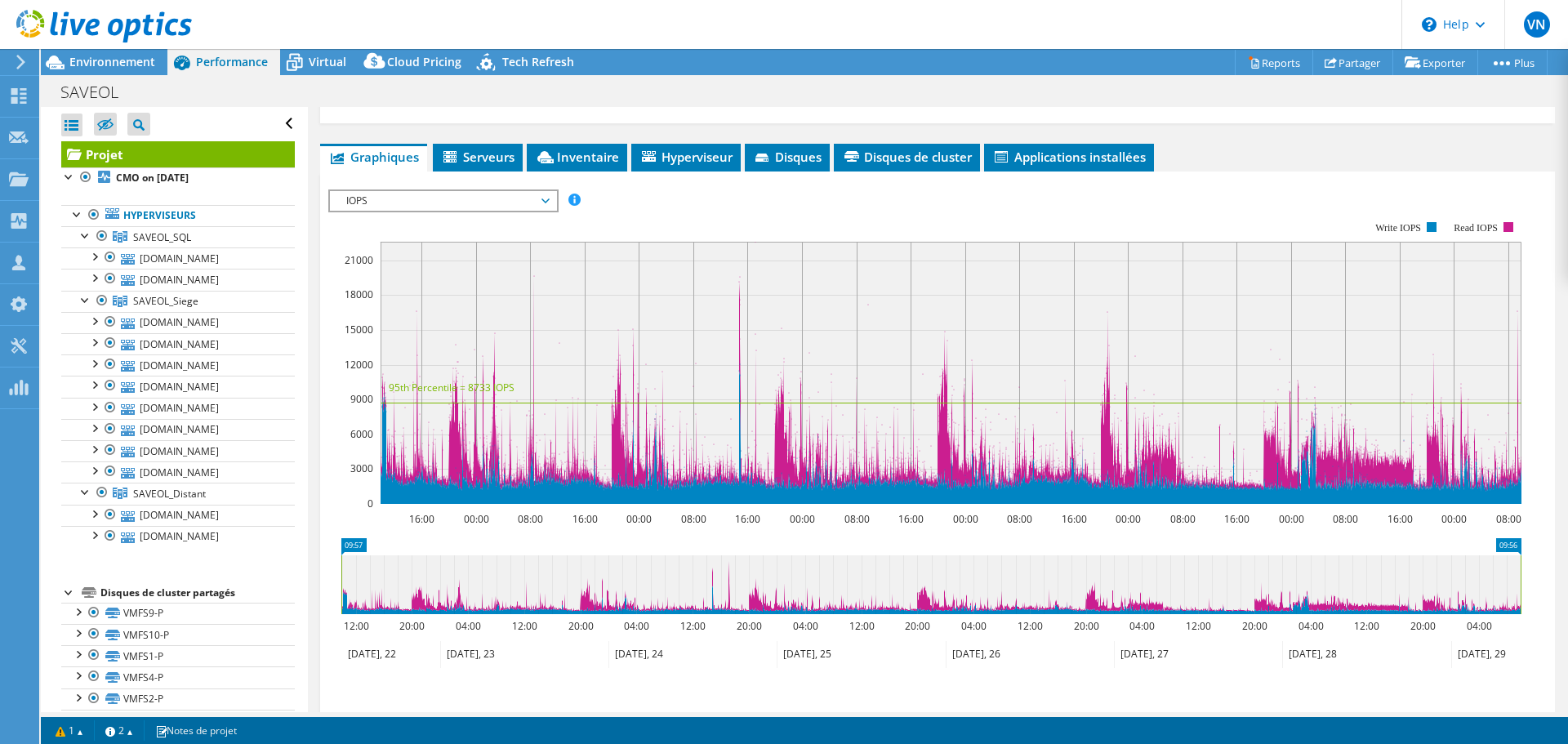
scroll to position [255, 0]
